Goal: Contribute content: Add original content to the website for others to see

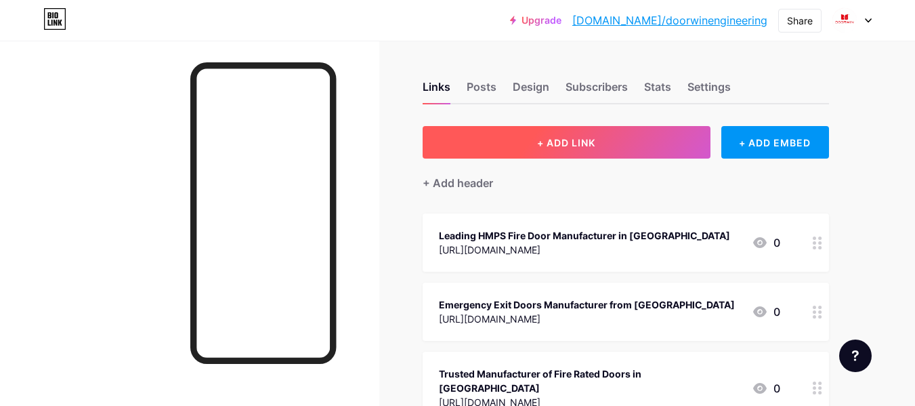
click at [538, 137] on span "+ ADD LINK" at bounding box center [566, 143] width 58 height 12
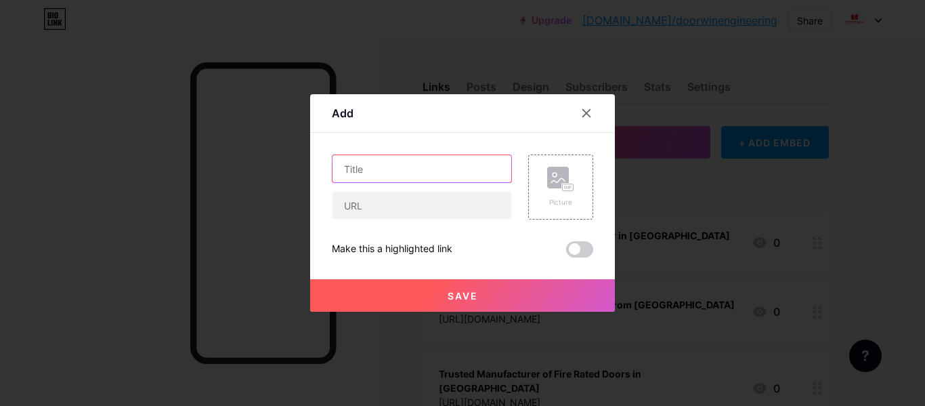
click at [417, 171] on input "text" at bounding box center [422, 168] width 179 height 27
paste input "Best Clean Room Doors Manufacturer in [GEOGRAPHIC_DATA], [GEOGRAPHIC_DATA]"
type input "Best Clean Room Doors Manufacturer in [GEOGRAPHIC_DATA], [GEOGRAPHIC_DATA]"
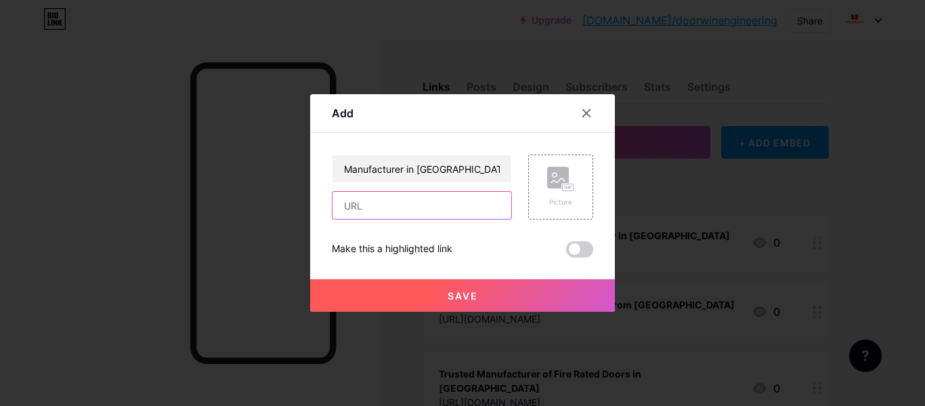
click at [387, 208] on input "text" at bounding box center [422, 205] width 179 height 27
paste input "[URL][DOMAIN_NAME]"
type input "[URL][DOMAIN_NAME]"
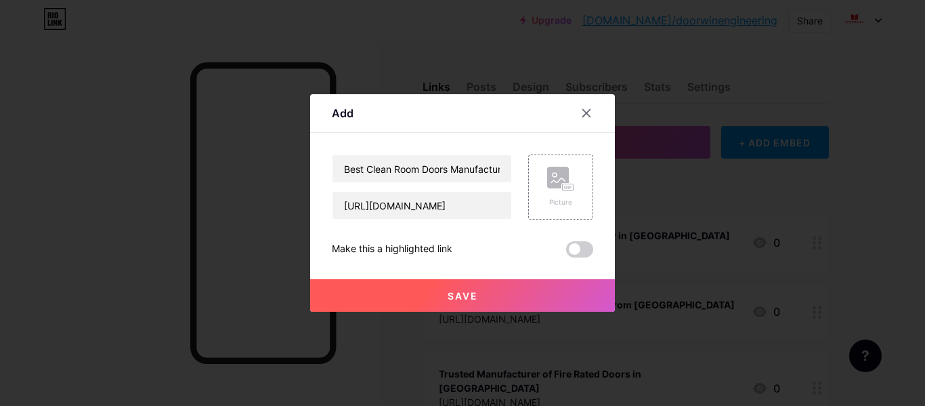
click at [458, 287] on button "Save" at bounding box center [462, 295] width 305 height 33
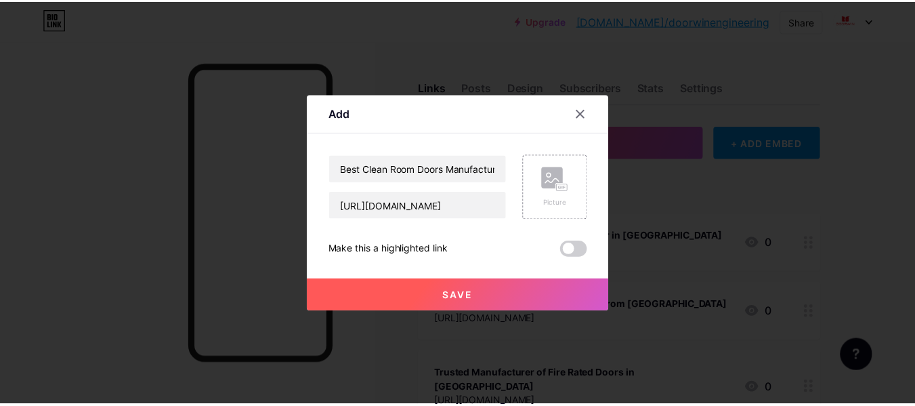
scroll to position [0, 0]
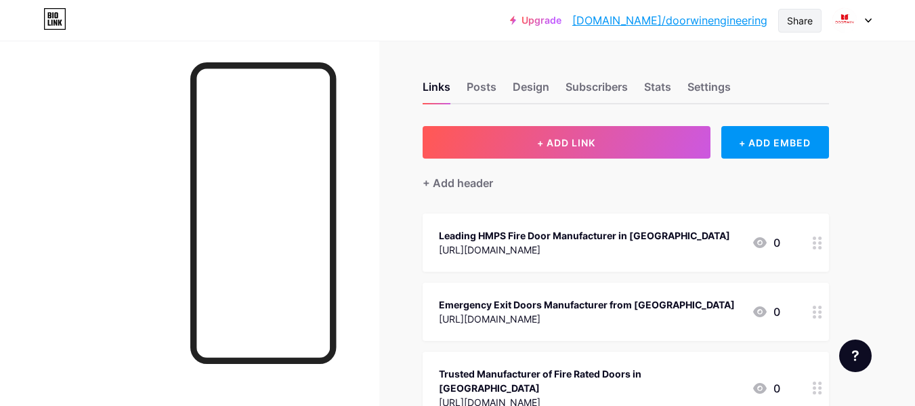
click at [807, 28] on div "Share" at bounding box center [799, 21] width 43 height 24
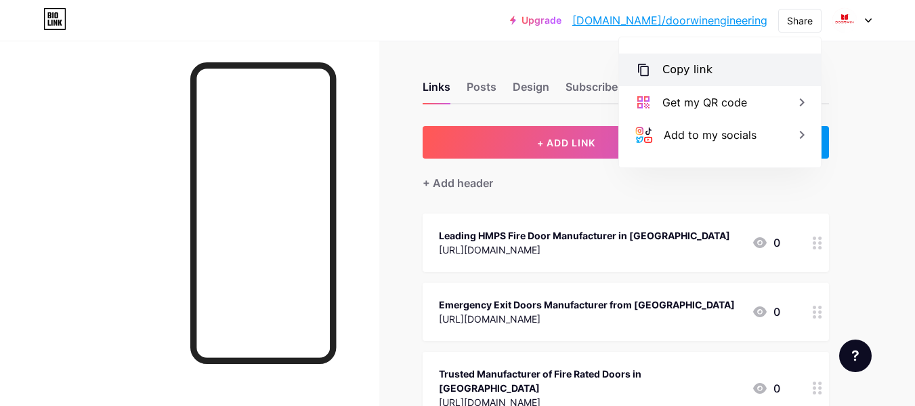
click at [643, 77] on icon at bounding box center [643, 70] width 16 height 16
